Goal: Task Accomplishment & Management: Complete application form

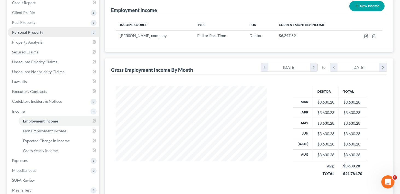
scroll to position [82, 0]
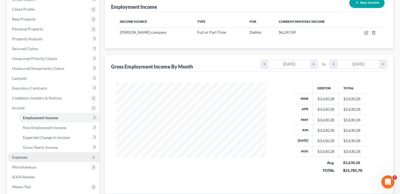
click at [21, 155] on span "Expenses" at bounding box center [20, 157] width 16 height 5
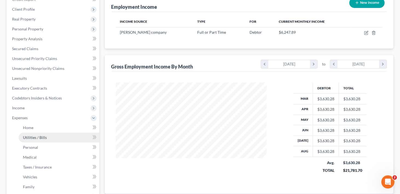
drag, startPoint x: 31, startPoint y: 126, endPoint x: 53, endPoint y: 126, distance: 22.4
click at [31, 135] on span "Utilities / Bills" at bounding box center [35, 137] width 24 height 5
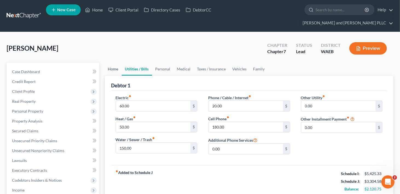
click at [117, 62] on link "Home" at bounding box center [113, 68] width 17 height 13
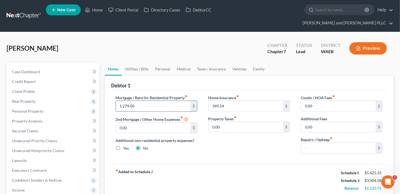
click at [144, 101] on input "1,279.00" at bounding box center [153, 106] width 75 height 10
type input "1,279.28"
click at [237, 143] on div "Home Insurance fiber_manual_record 349.54 $ Property Taxes fiber_manual_record …" at bounding box center [249, 126] width 93 height 63
click at [141, 62] on link "Utilities / Bills" at bounding box center [137, 68] width 30 height 13
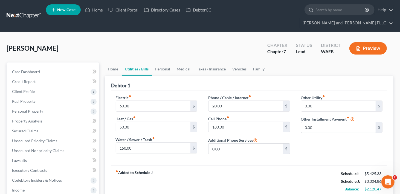
drag, startPoint x: 134, startPoint y: 55, endPoint x: 325, endPoint y: 87, distance: 193.2
click at [134, 62] on link "Utilities / Bills" at bounding box center [137, 68] width 30 height 13
click at [98, 12] on link "Home" at bounding box center [93, 10] width 23 height 10
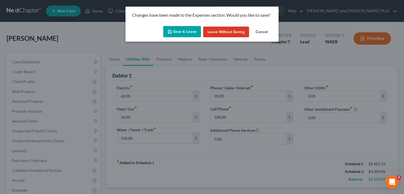
click at [191, 33] on button "Save & Leave" at bounding box center [182, 31] width 38 height 11
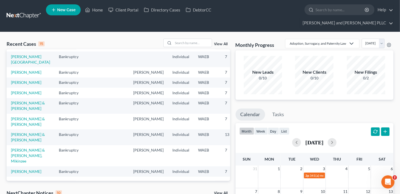
scroll to position [164, 0]
click at [19, 148] on link "[PERSON_NAME] & [PERSON_NAME], Mikinzee" at bounding box center [28, 155] width 34 height 16
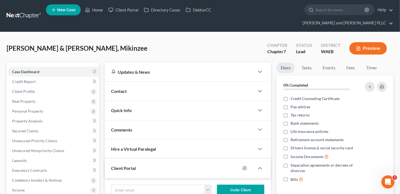
scroll to position [114, 0]
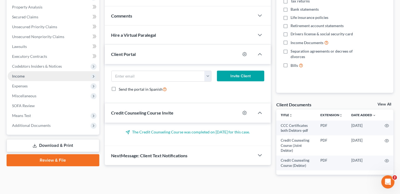
click at [28, 71] on span "Income" at bounding box center [54, 76] width 92 height 10
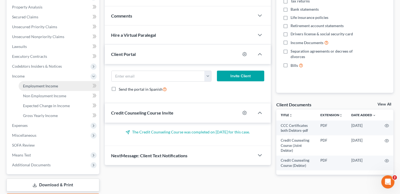
click at [54, 83] on span "Employment Income" at bounding box center [40, 85] width 35 height 5
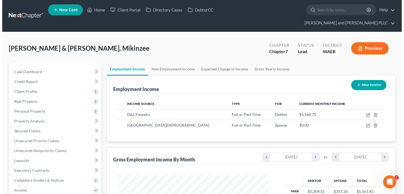
scroll to position [97, 162]
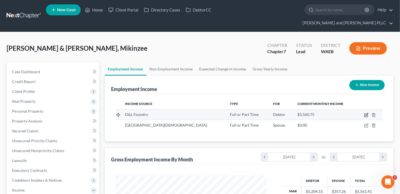
click at [367, 113] on icon "button" at bounding box center [367, 114] width 2 height 2
select select "0"
select select "50"
select select "2"
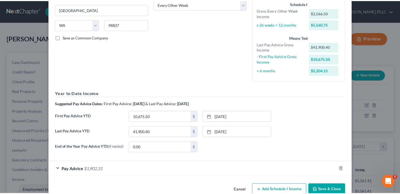
scroll to position [107, 0]
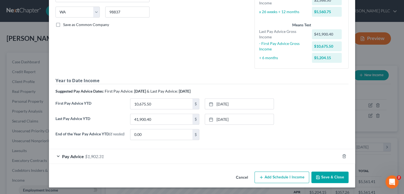
click at [238, 175] on button "Cancel" at bounding box center [242, 177] width 21 height 11
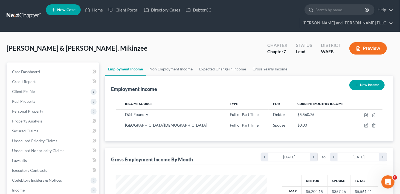
scroll to position [109, 0]
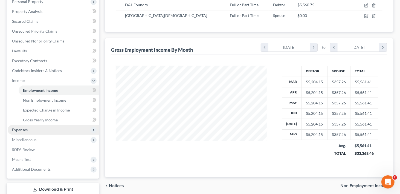
click at [22, 127] on span "Expenses" at bounding box center [20, 129] width 16 height 5
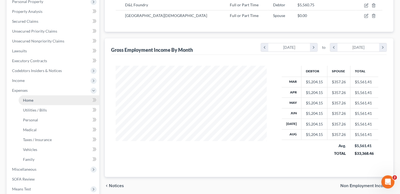
click at [27, 98] on span "Home" at bounding box center [28, 100] width 10 height 5
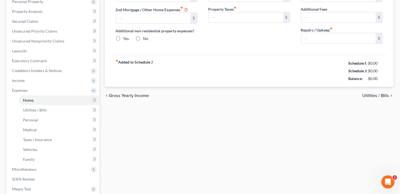
scroll to position [45, 0]
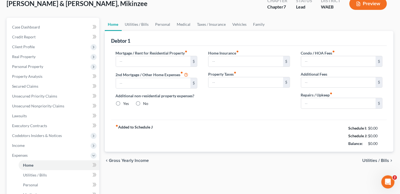
type input "1,885.53"
type input "0.00"
radio input "true"
type input "0.00"
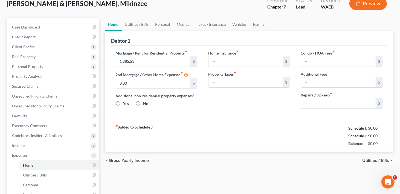
type input "0.00"
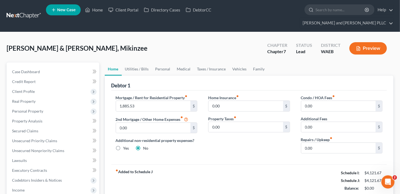
scroll to position [0, 0]
click at [259, 62] on link "Family" at bounding box center [259, 68] width 18 height 13
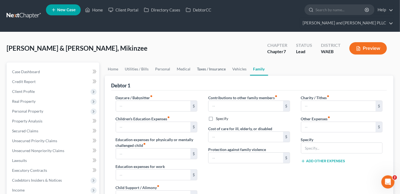
click at [214, 62] on link "Taxes / Insurance" at bounding box center [211, 68] width 35 height 13
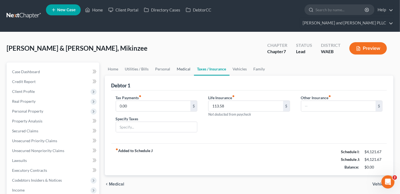
click at [181, 62] on link "Medical" at bounding box center [184, 68] width 20 height 13
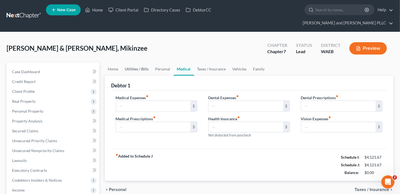
click at [140, 62] on link "Utilities / Bills" at bounding box center [137, 68] width 30 height 13
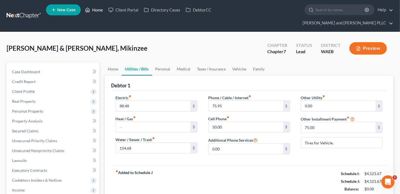
click at [95, 9] on link "Home" at bounding box center [93, 10] width 23 height 10
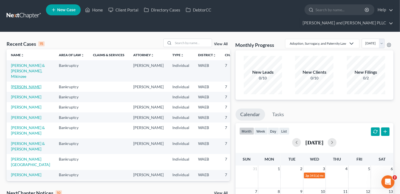
click at [17, 89] on link "[PERSON_NAME]" at bounding box center [26, 86] width 30 height 5
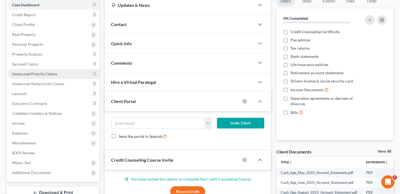
scroll to position [109, 0]
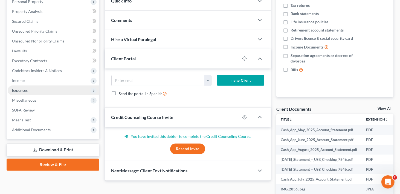
click at [24, 88] on span "Expenses" at bounding box center [20, 90] width 16 height 5
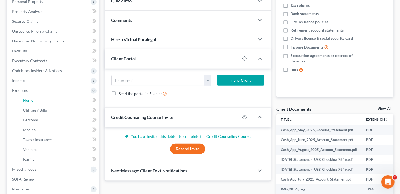
click at [29, 98] on span "Home" at bounding box center [28, 100] width 10 height 5
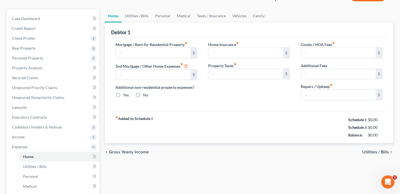
type input "1,279.28"
type input "0.00"
radio input "true"
type input "349.54"
type input "0.00"
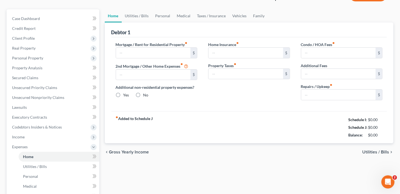
type input "0.00"
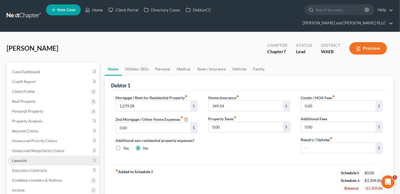
scroll to position [82, 0]
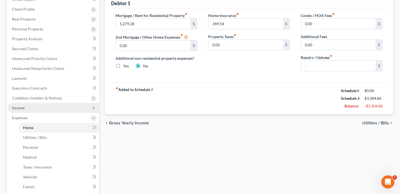
click at [15, 105] on span "Income" at bounding box center [18, 107] width 13 height 5
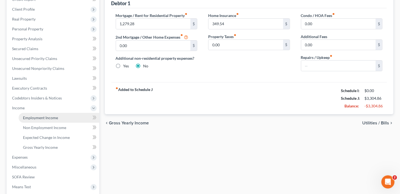
click at [48, 115] on span "Employment Income" at bounding box center [40, 117] width 35 height 5
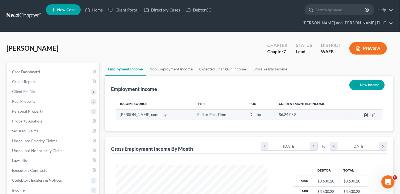
click at [367, 113] on icon "button" at bounding box center [366, 115] width 4 height 4
select select "0"
select select "50"
select select "3"
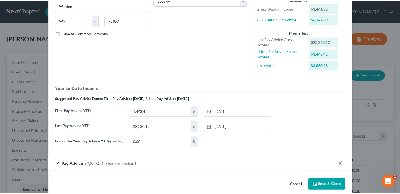
scroll to position [106, 0]
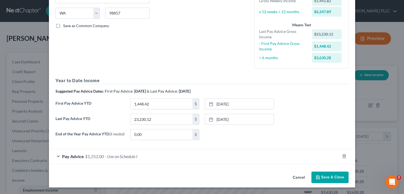
click at [295, 176] on button "Cancel" at bounding box center [299, 177] width 21 height 11
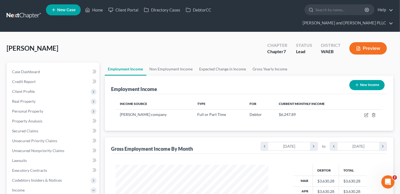
scroll to position [273518, 273453]
